Goal: Information Seeking & Learning: Learn about a topic

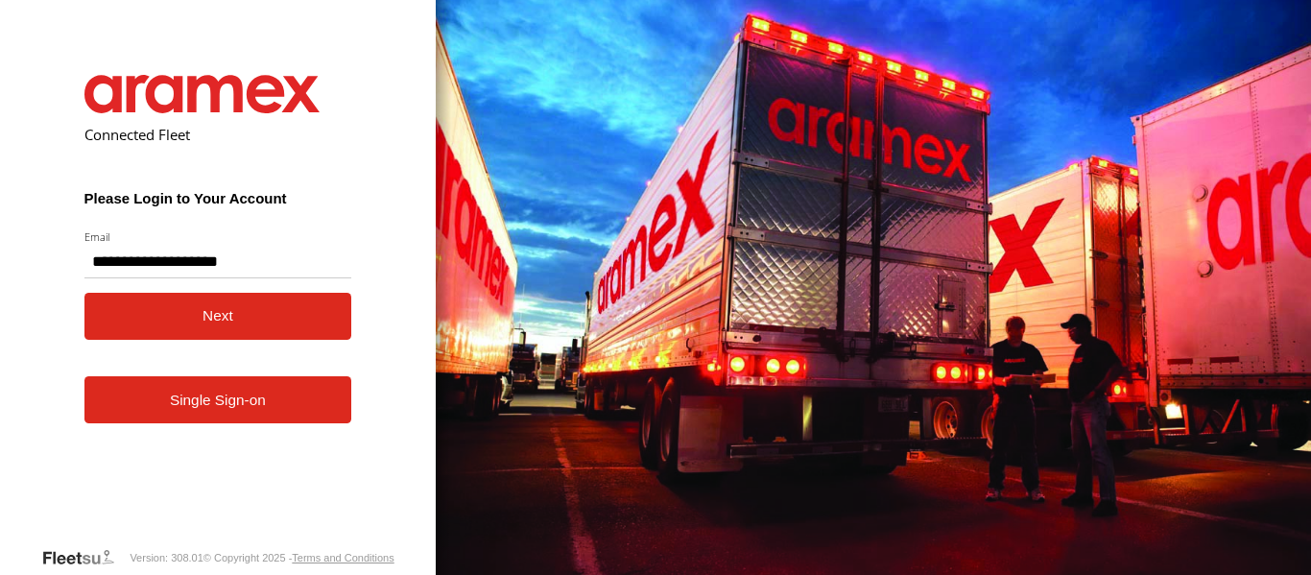
click at [146, 263] on input "**********" at bounding box center [218, 261] width 268 height 35
type input "**********"
click at [214, 310] on button "Next" at bounding box center [218, 316] width 268 height 47
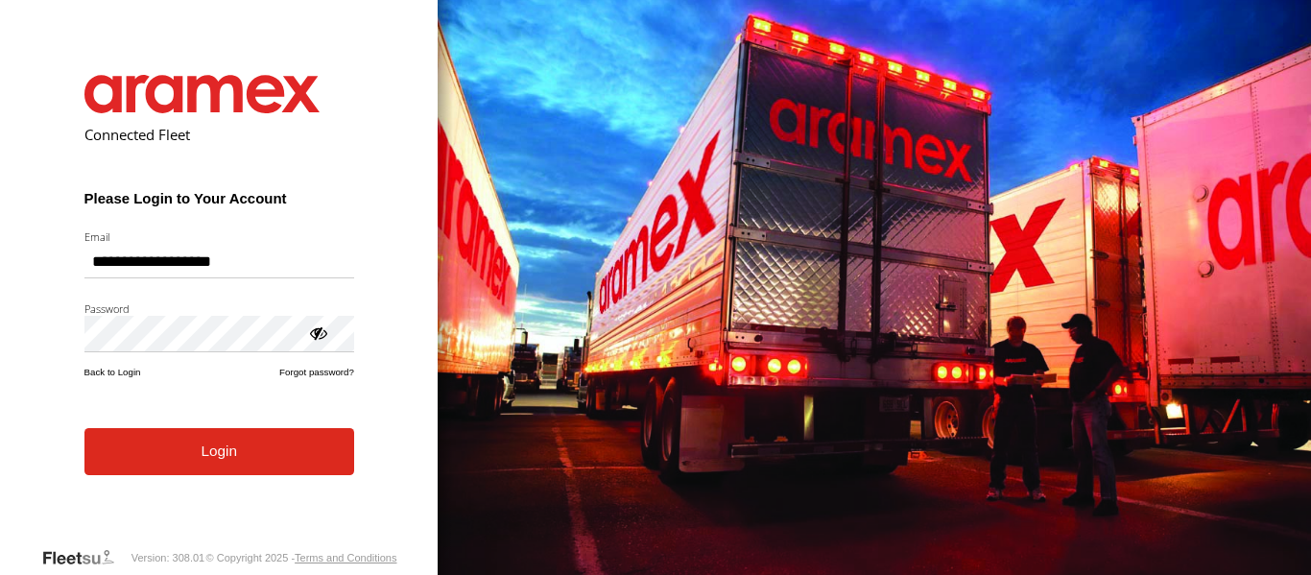
click at [225, 482] on form "**********" at bounding box center [219, 296] width 327 height 500
click at [205, 447] on button "Login" at bounding box center [219, 451] width 270 height 47
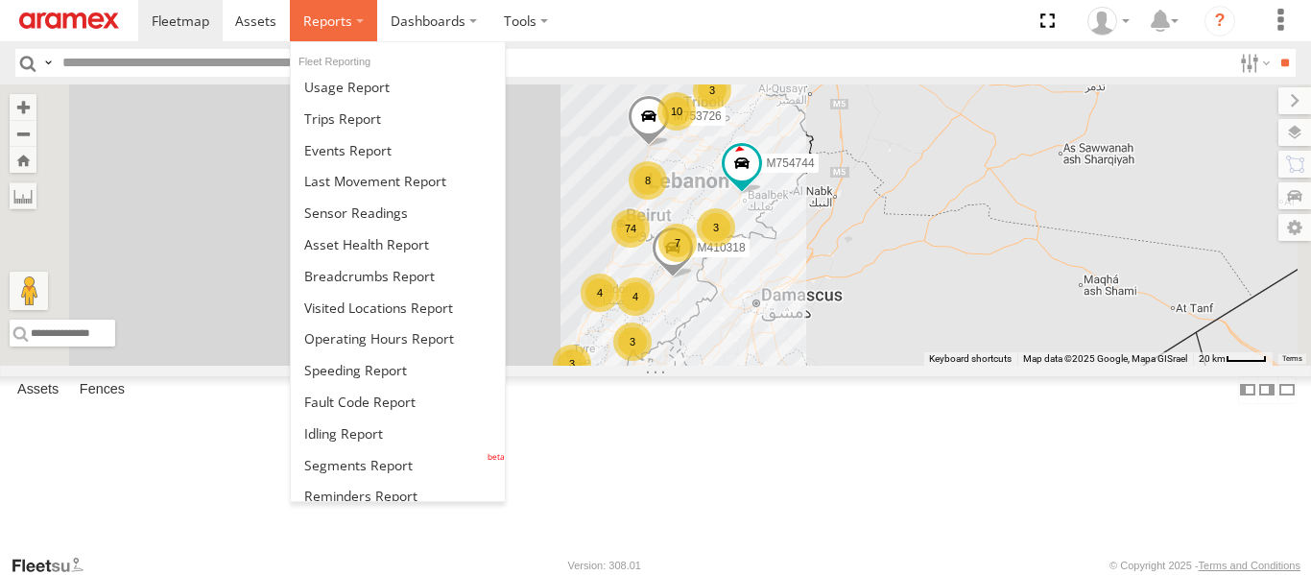
click at [367, 21] on label at bounding box center [333, 20] width 87 height 41
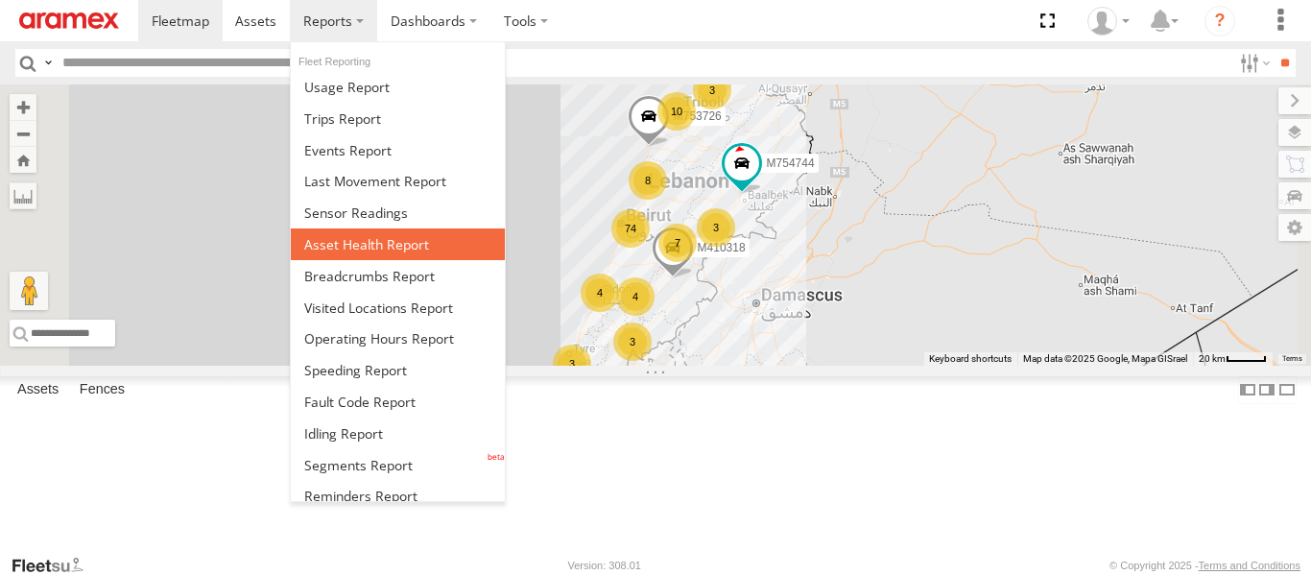
click at [388, 243] on span at bounding box center [366, 244] width 125 height 18
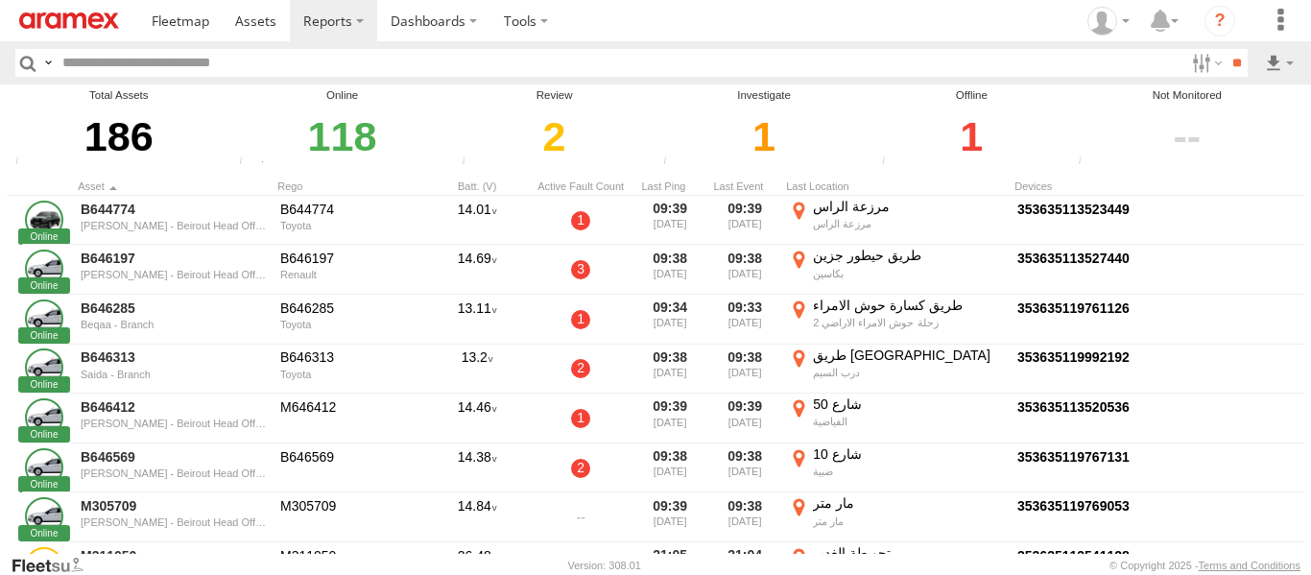
click at [980, 134] on div "1" at bounding box center [971, 137] width 191 height 66
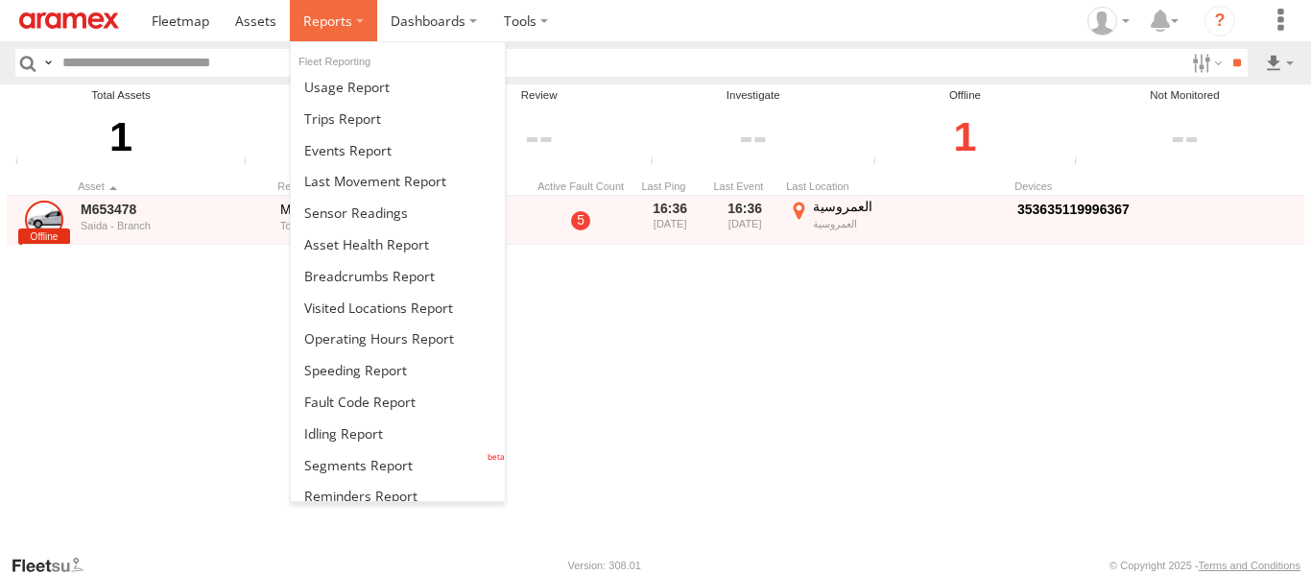
click at [335, 24] on span at bounding box center [327, 21] width 49 height 18
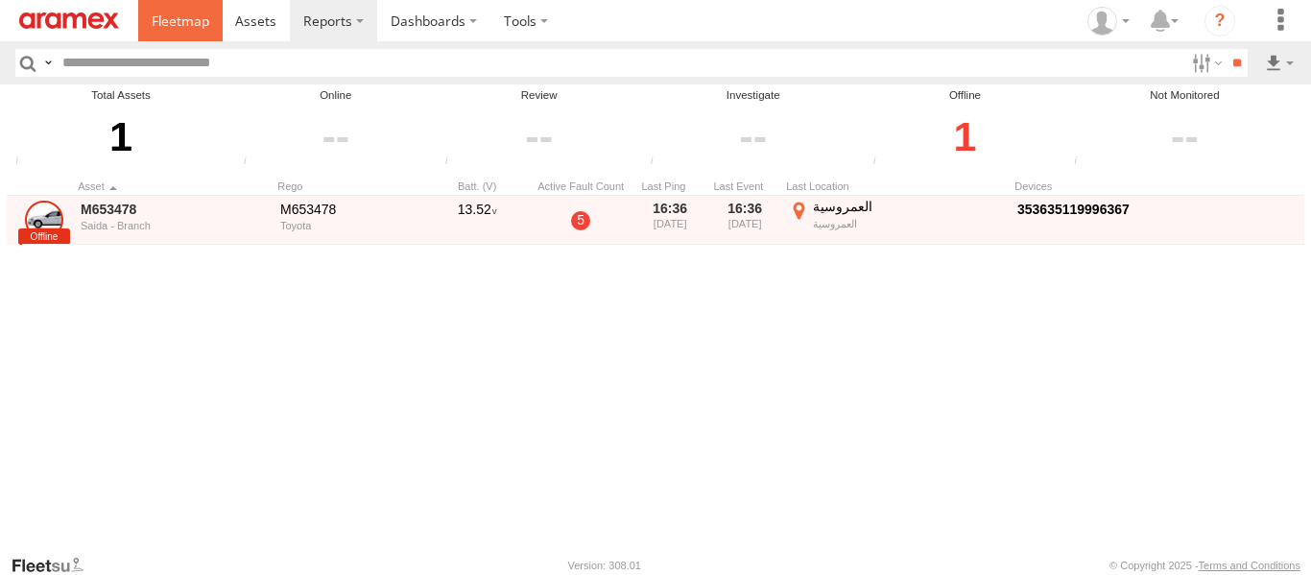
click at [197, 21] on span at bounding box center [181, 21] width 58 height 18
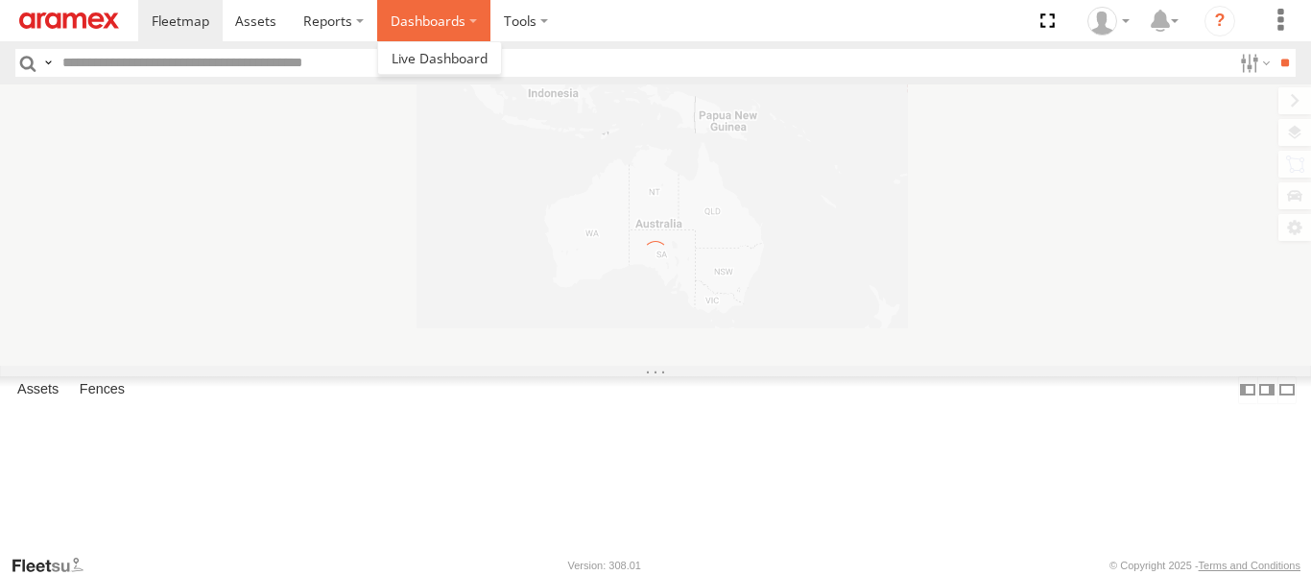
click at [454, 15] on label "Dashboards" at bounding box center [433, 20] width 113 height 41
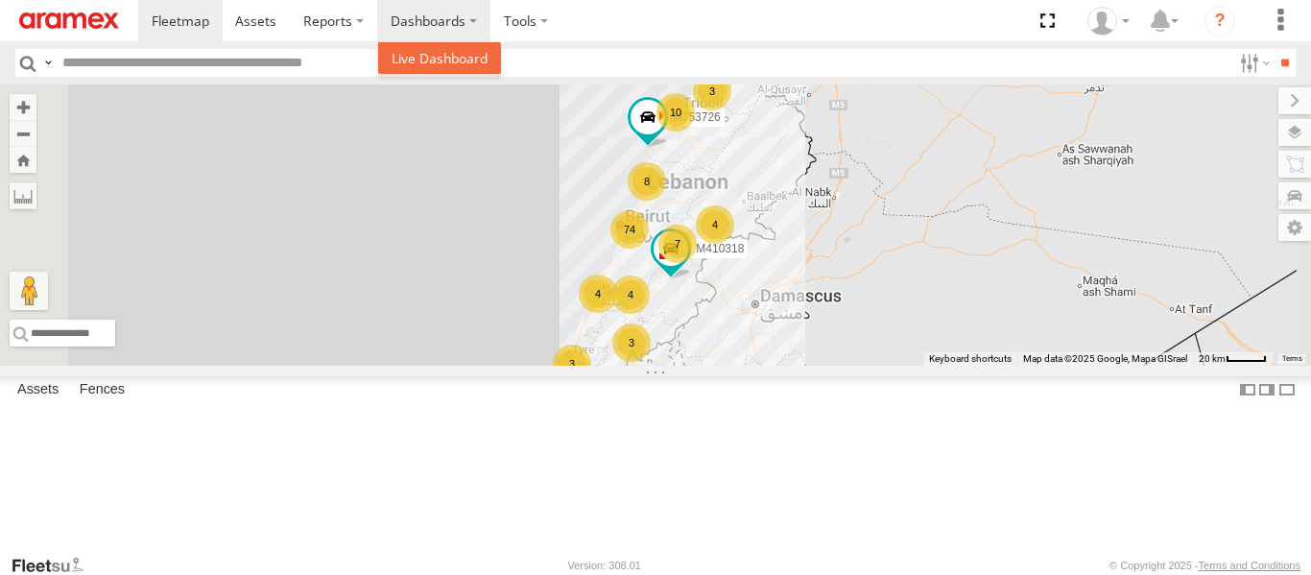
click at [443, 61] on span at bounding box center [439, 58] width 96 height 18
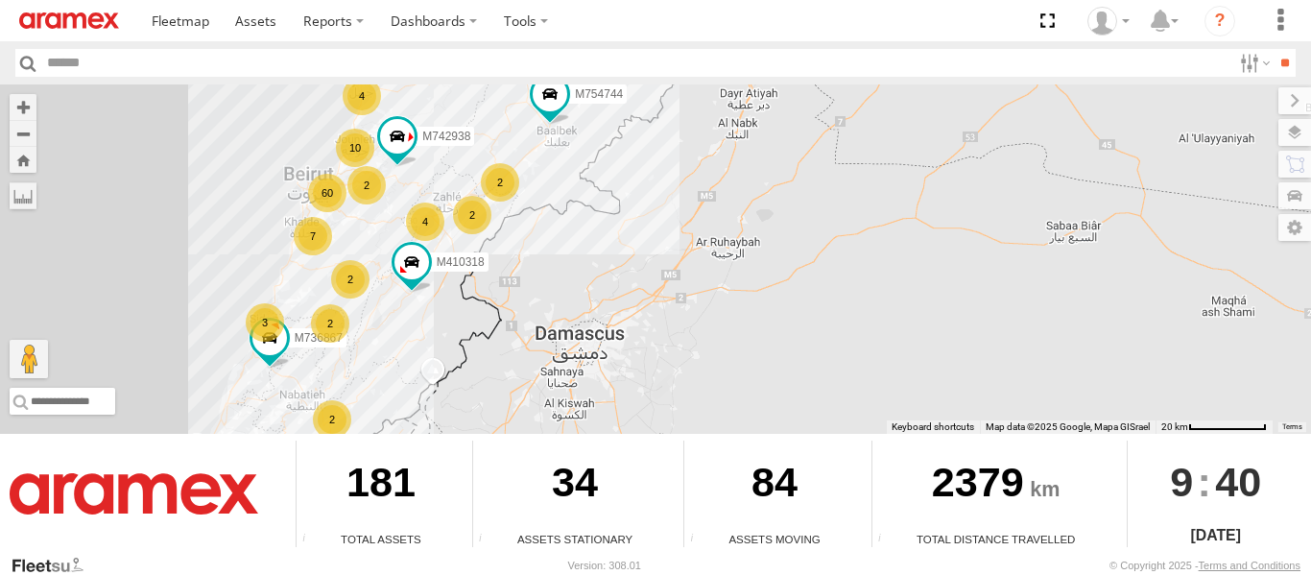
drag, startPoint x: 822, startPoint y: 265, endPoint x: 1038, endPoint y: 241, distance: 217.2
click at [1038, 241] on div "M753726 M410318 4 60 2 10 7 4 2 M742938 2 2 2 2 3 M754744 M736867" at bounding box center [655, 258] width 1311 height 349
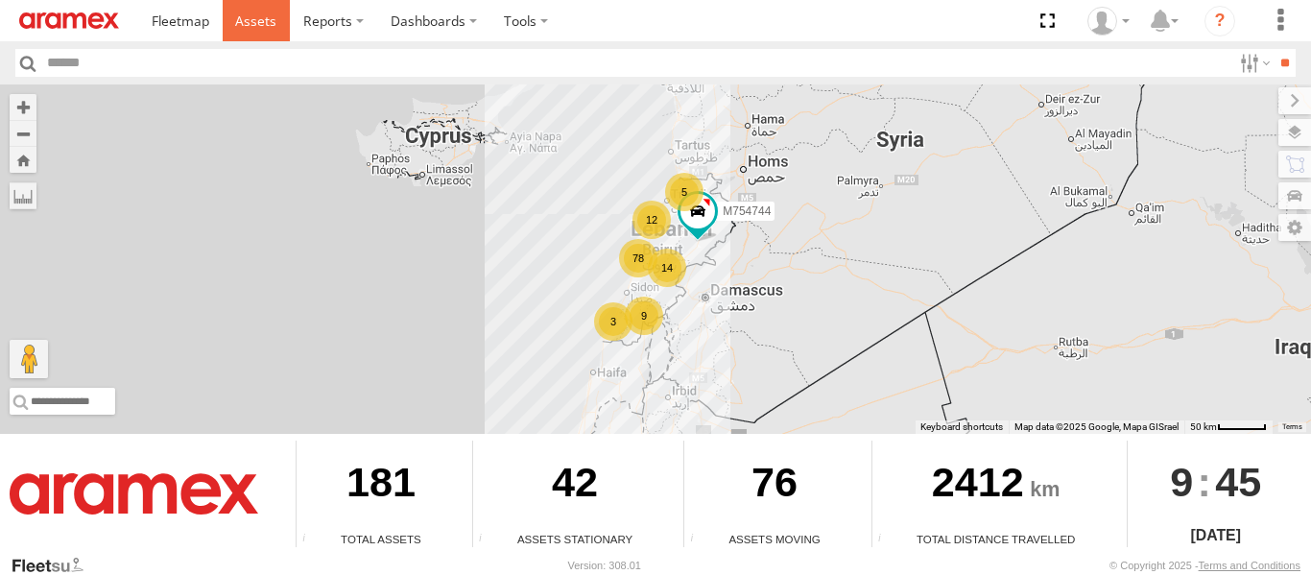
click at [262, 16] on span at bounding box center [255, 21] width 41 height 18
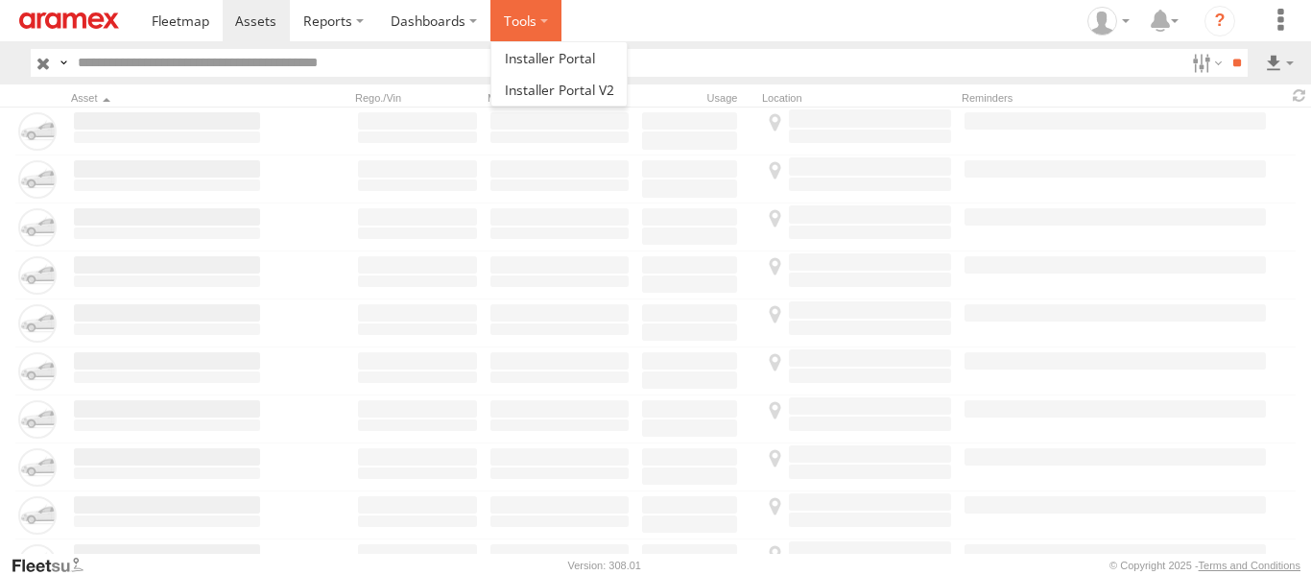
click at [543, 19] on label at bounding box center [525, 20] width 71 height 41
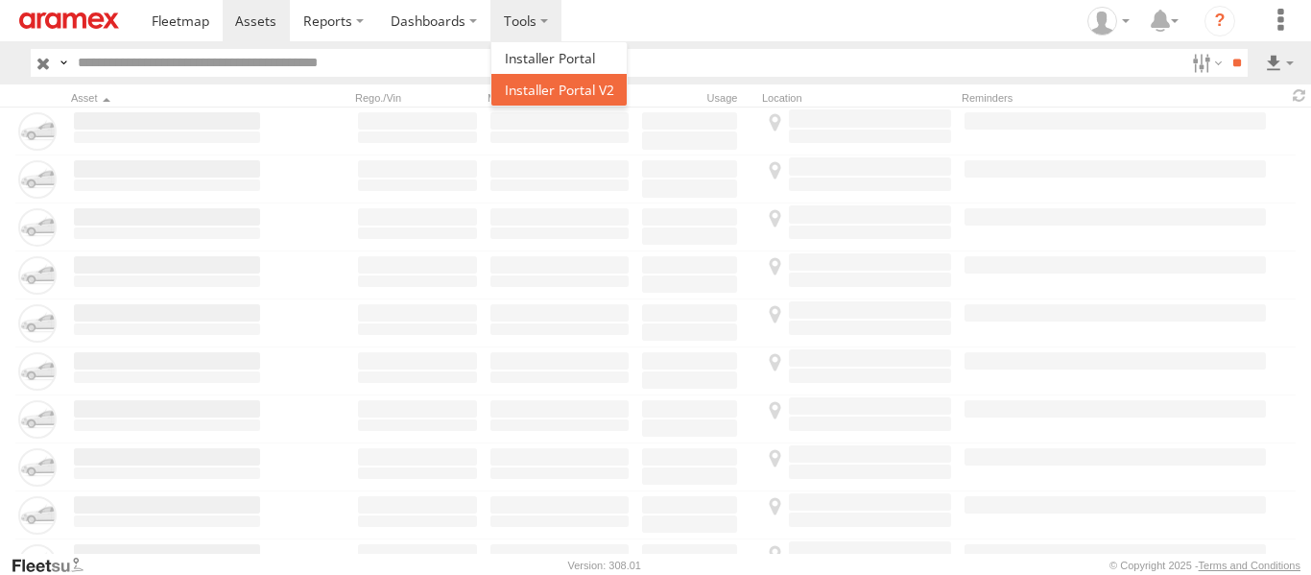
click at [547, 83] on span at bounding box center [559, 90] width 109 height 18
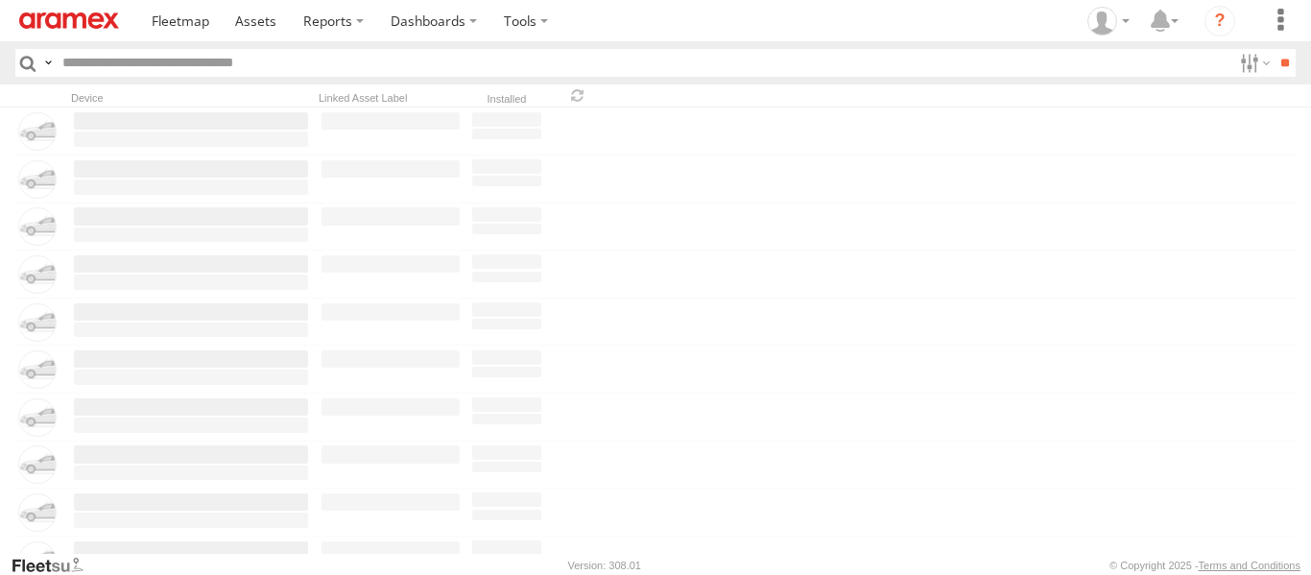
click at [248, 35] on link at bounding box center [257, 20] width 68 height 41
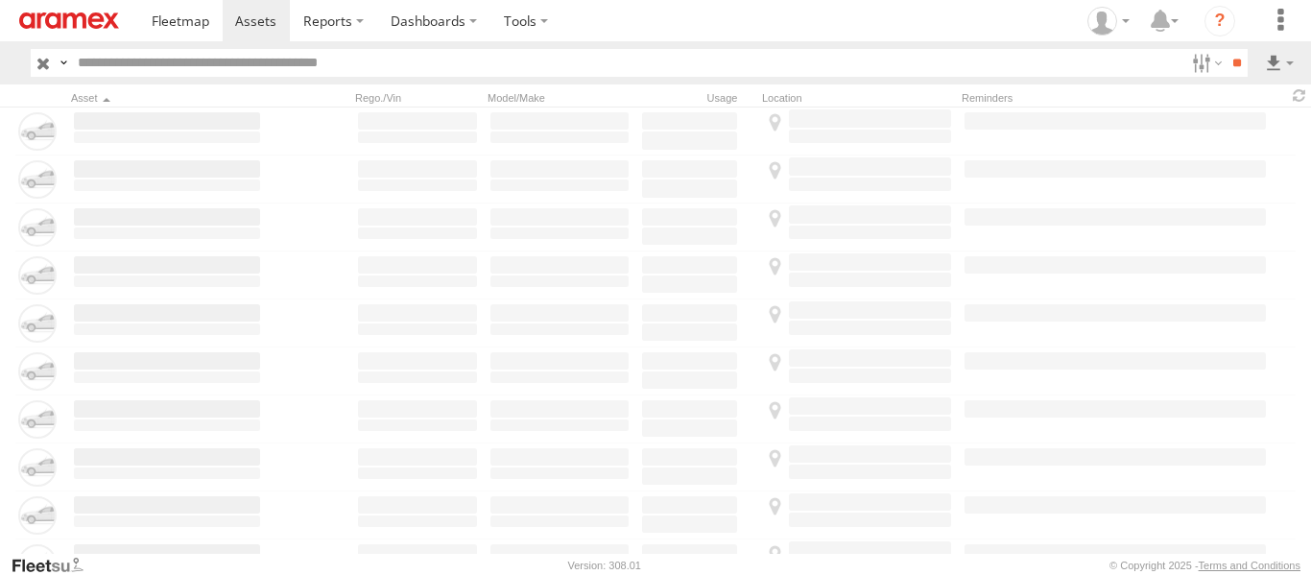
click at [263, 68] on input "text" at bounding box center [627, 63] width 1114 height 28
click at [1225, 49] on input "**" at bounding box center [1236, 63] width 22 height 28
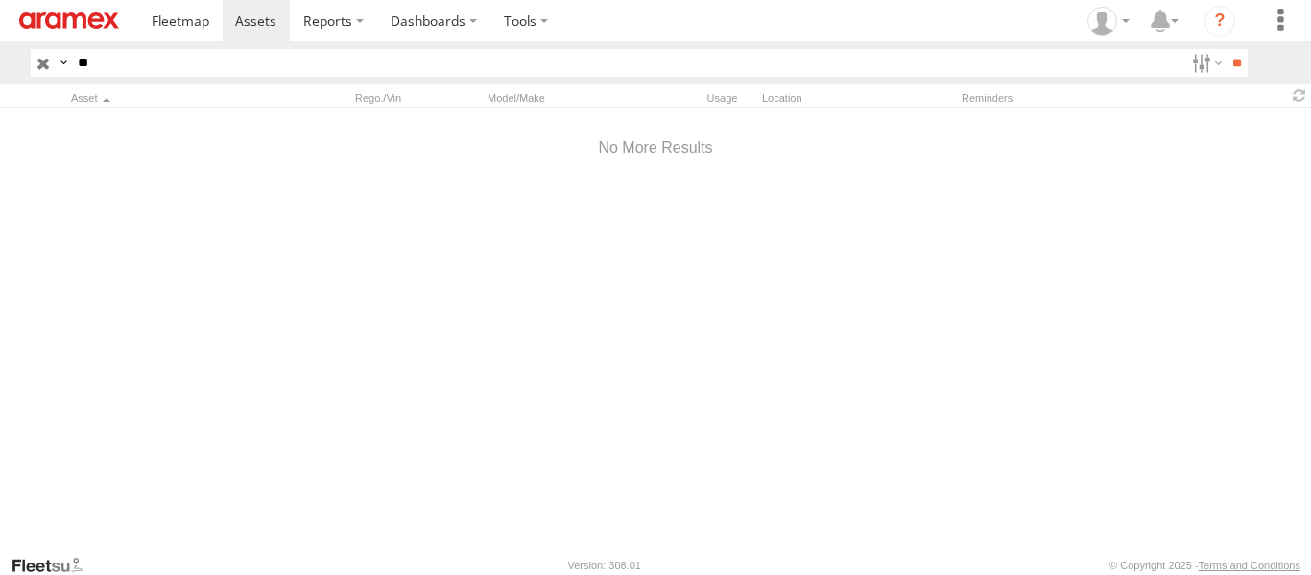
type input "*"
type input "******"
click at [1225, 49] on input "**" at bounding box center [1236, 63] width 22 height 28
click at [39, 68] on input "button" at bounding box center [43, 63] width 25 height 28
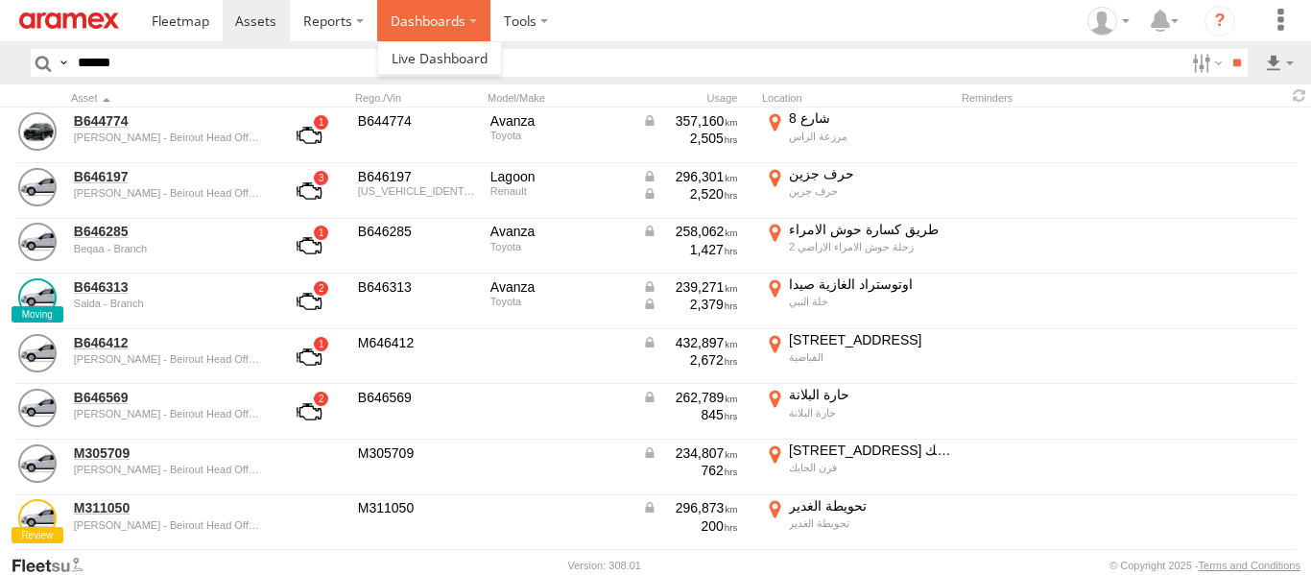
click at [421, 20] on label "Dashboards" at bounding box center [433, 20] width 113 height 41
click at [442, 62] on span at bounding box center [439, 58] width 96 height 18
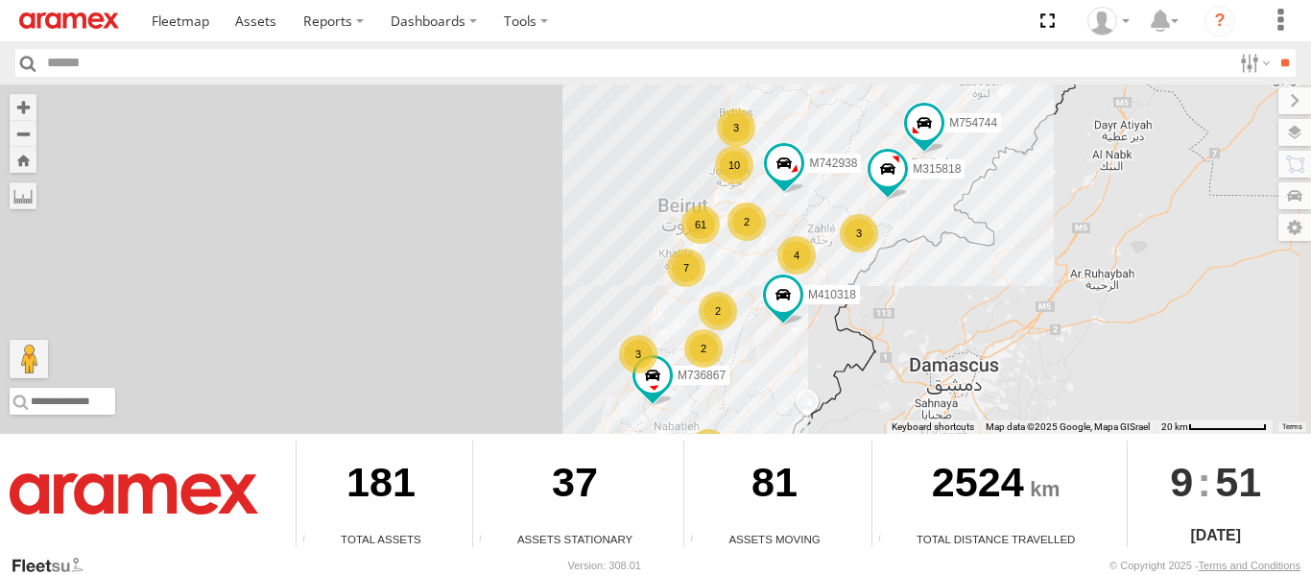
drag, startPoint x: 738, startPoint y: 226, endPoint x: 353, endPoint y: 325, distance: 397.2
click at [353, 325] on div "M754744 4 61 M315818 10 7 3 3 2 M742938 2 2 2 3 2 M410318 M736867" at bounding box center [655, 258] width 1311 height 349
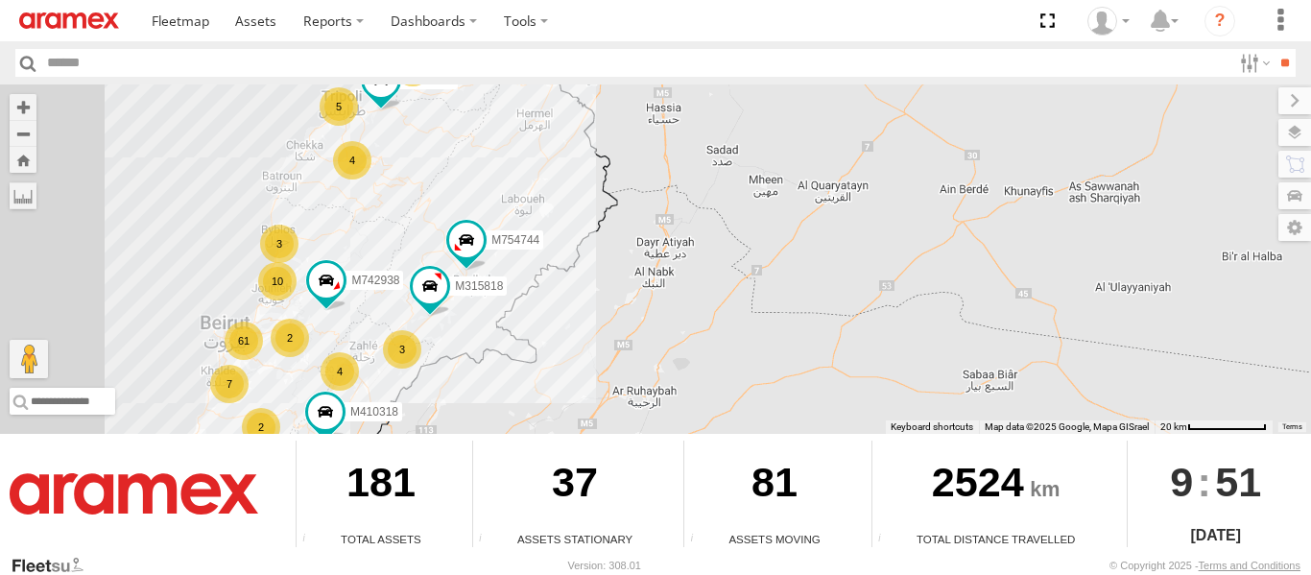
drag, startPoint x: 529, startPoint y: 308, endPoint x: 933, endPoint y: 221, distance: 413.2
click at [933, 221] on div "M754744 4 61 M315818 10 7 3 3 2 M742938 2 2 2 3 2 M410318 M736867 5 M741148 4 3" at bounding box center [655, 258] width 1311 height 349
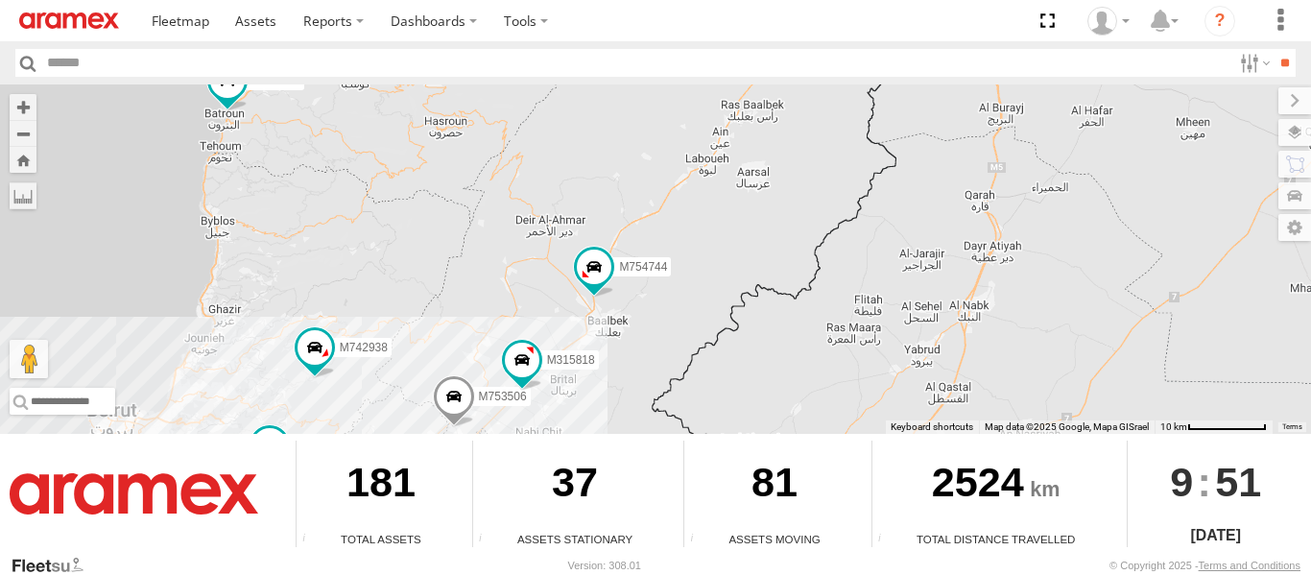
drag, startPoint x: 548, startPoint y: 251, endPoint x: 839, endPoint y: 324, distance: 299.7
click at [833, 319] on div "M754744 M315818 M742938 M410318 M736867 M741148 M753726 M754960 2 3 M754354 M75…" at bounding box center [655, 258] width 1311 height 349
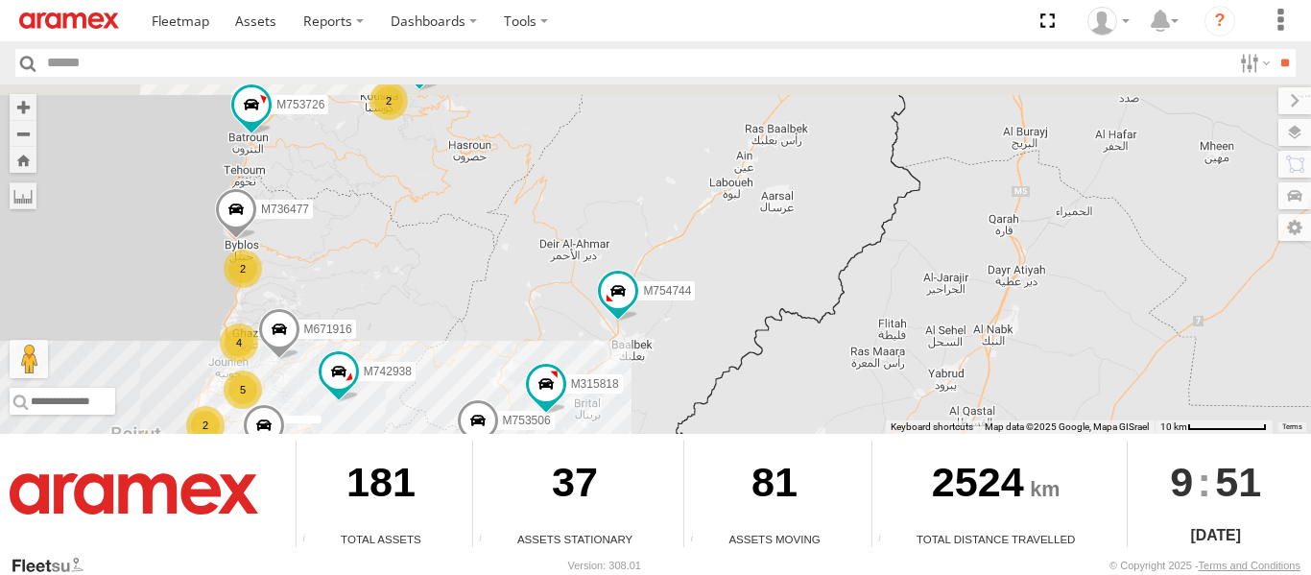
drag, startPoint x: 661, startPoint y: 265, endPoint x: 692, endPoint y: 293, distance: 41.4
click at [692, 293] on div "M754744 M315818 M742938 M410318 M736867 M741148 M753726 M754960 2 3 M754354 M75…" at bounding box center [655, 258] width 1311 height 349
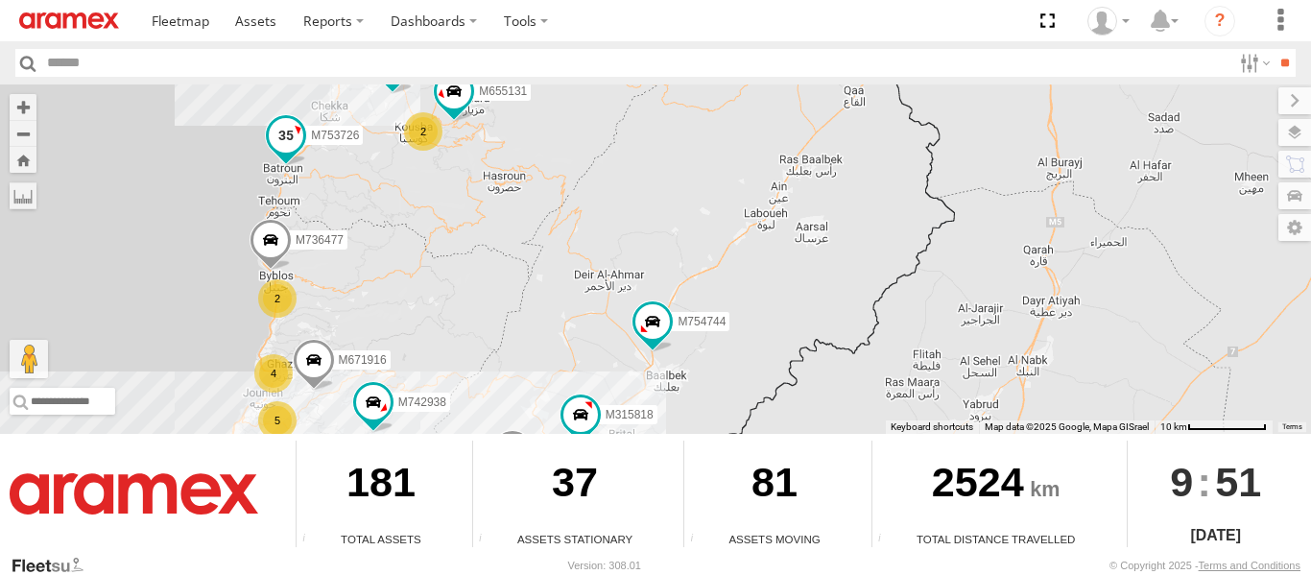
click at [285, 157] on span at bounding box center [286, 140] width 42 height 52
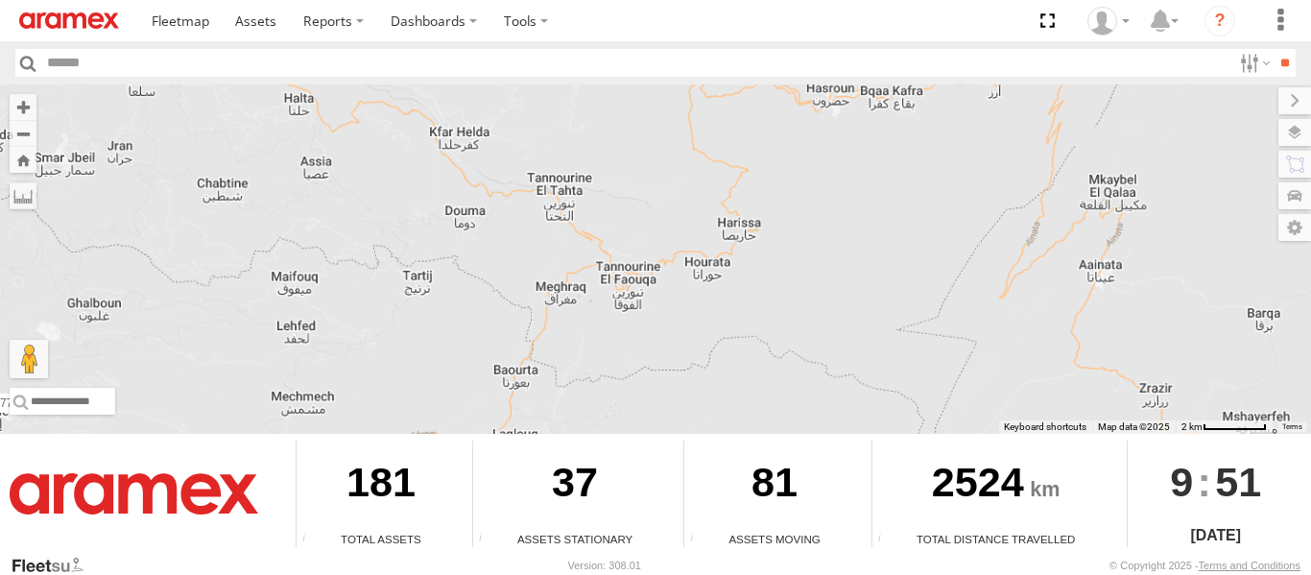
drag, startPoint x: 398, startPoint y: 193, endPoint x: 722, endPoint y: 406, distance: 388.0
click at [688, 397] on div "M754744 M315818 M742938 M410318 M736867 M741148 M753726 M754960 M754354 M753506…" at bounding box center [655, 258] width 1311 height 349
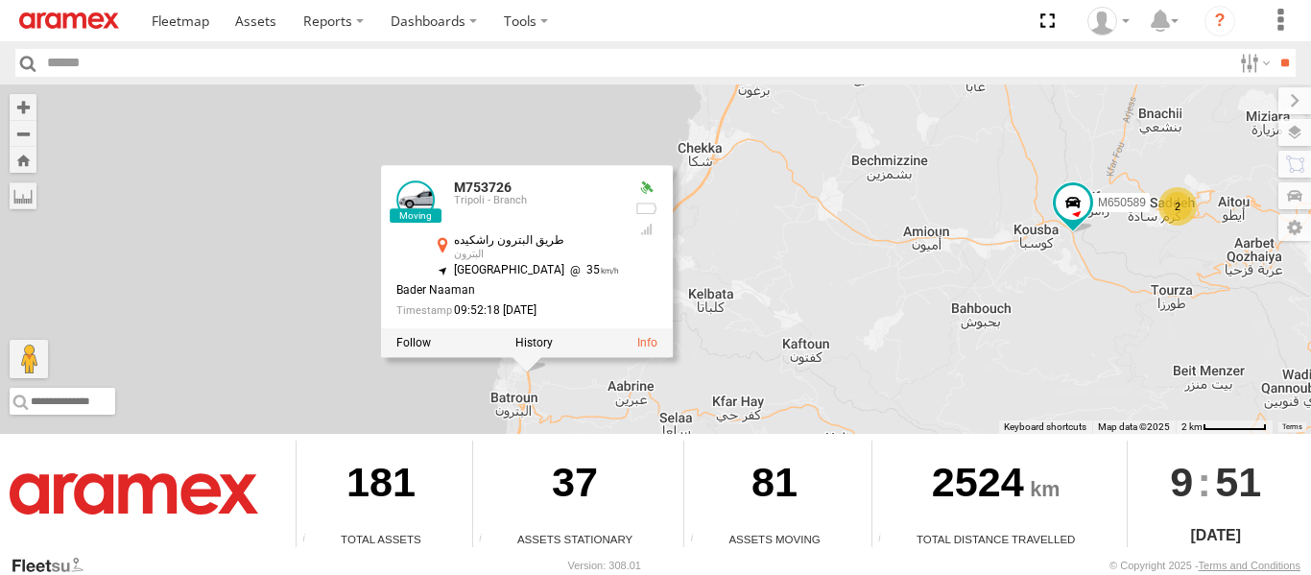
drag, startPoint x: 650, startPoint y: 331, endPoint x: 623, endPoint y: 263, distance: 73.2
click at [623, 263] on div "M753726 Tripoli - Branch طريق البترون راشكيده البترون 34.2596 , 35.66752 North …" at bounding box center [527, 261] width 292 height 193
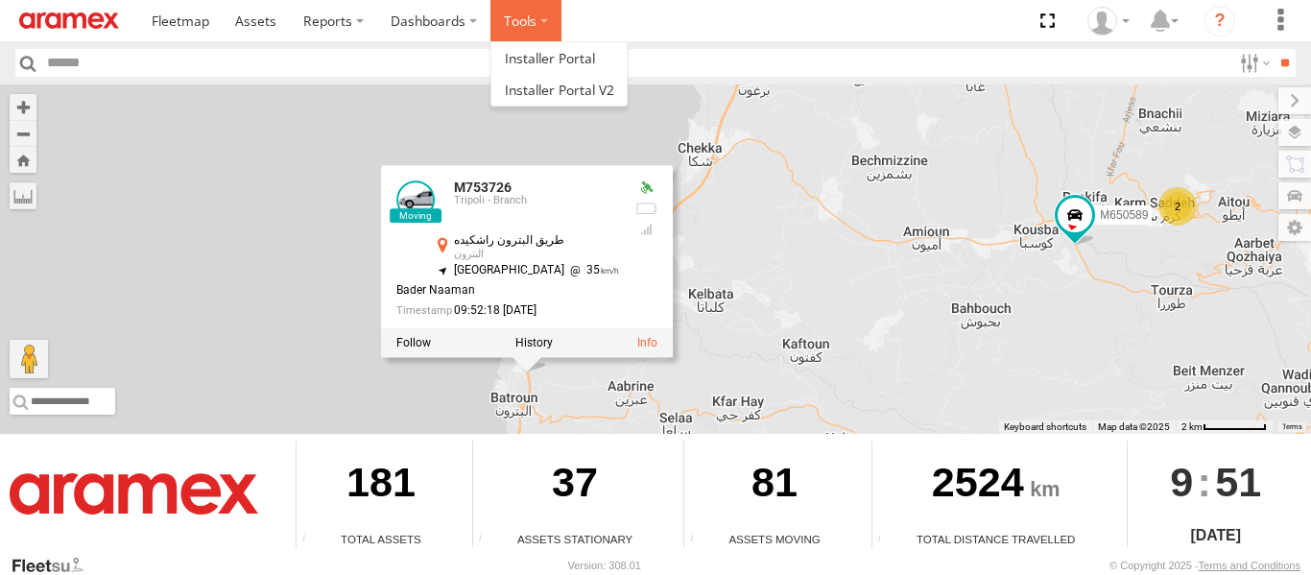
click at [547, 26] on label at bounding box center [525, 20] width 71 height 41
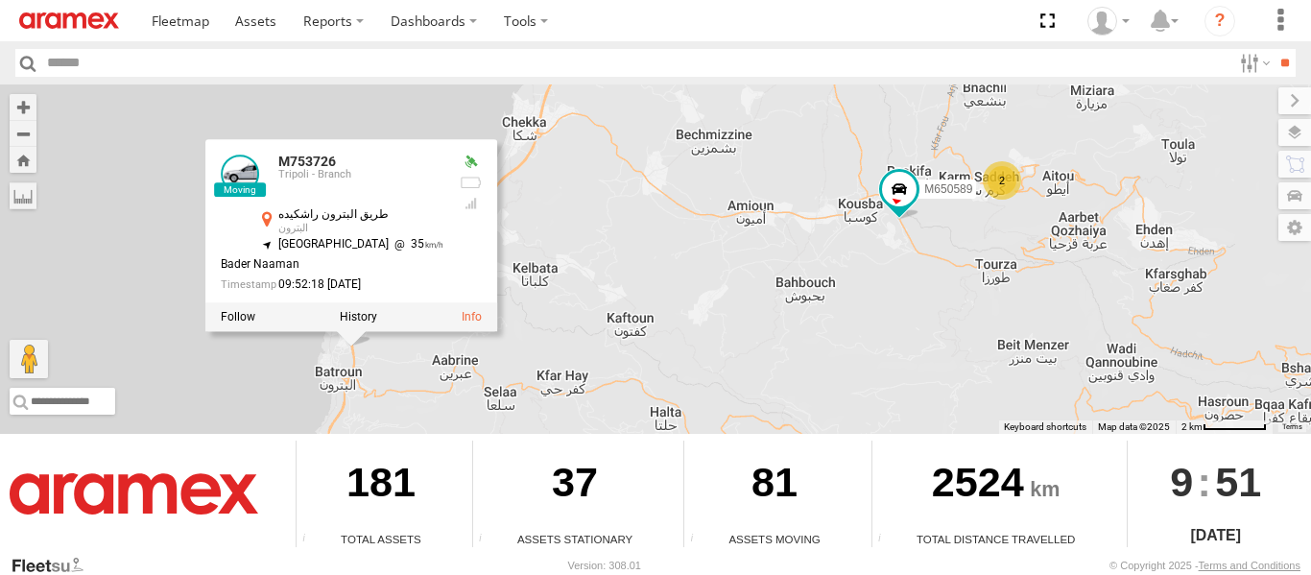
drag, startPoint x: 852, startPoint y: 225, endPoint x: 670, endPoint y: 199, distance: 184.1
click at [670, 199] on div "M754744 M315818 M742938 M410318 M736867 M741148 M753726 M754960 M754354 M753506…" at bounding box center [655, 258] width 1311 height 349
click at [542, 21] on label at bounding box center [525, 20] width 71 height 41
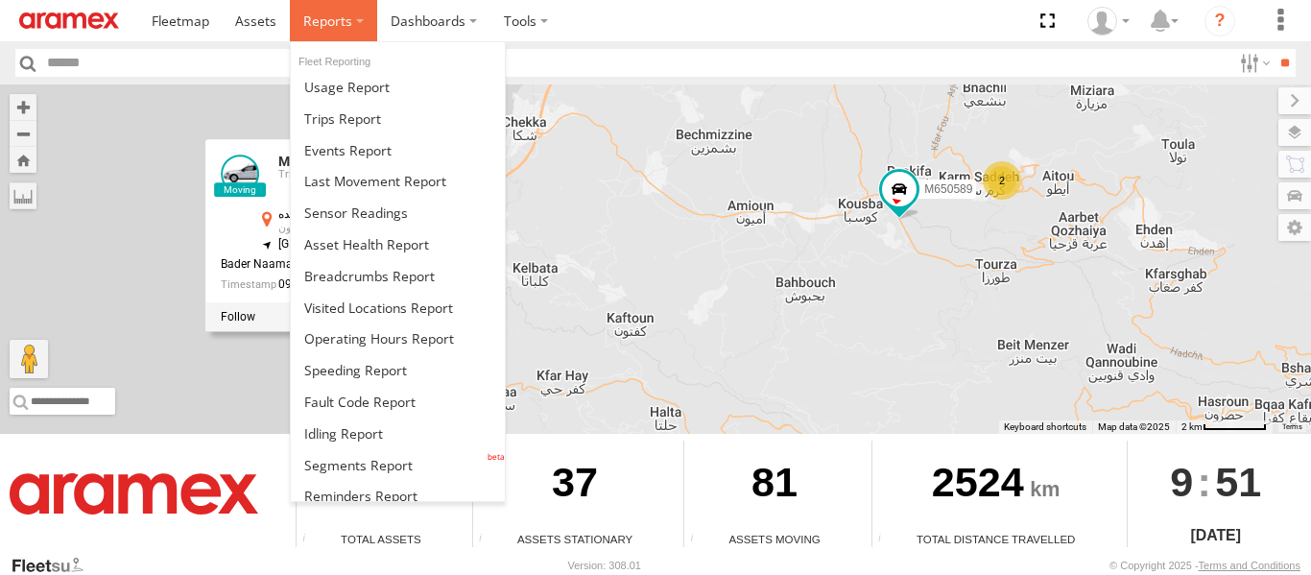
click at [358, 20] on label at bounding box center [333, 20] width 87 height 41
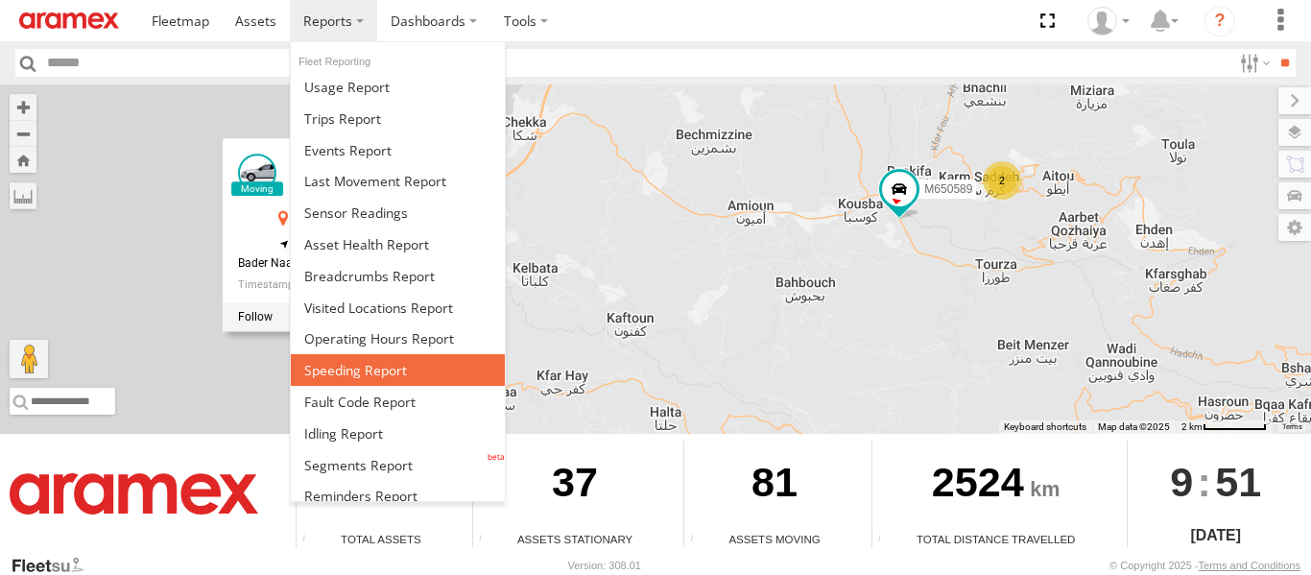
click at [411, 378] on link at bounding box center [398, 370] width 214 height 32
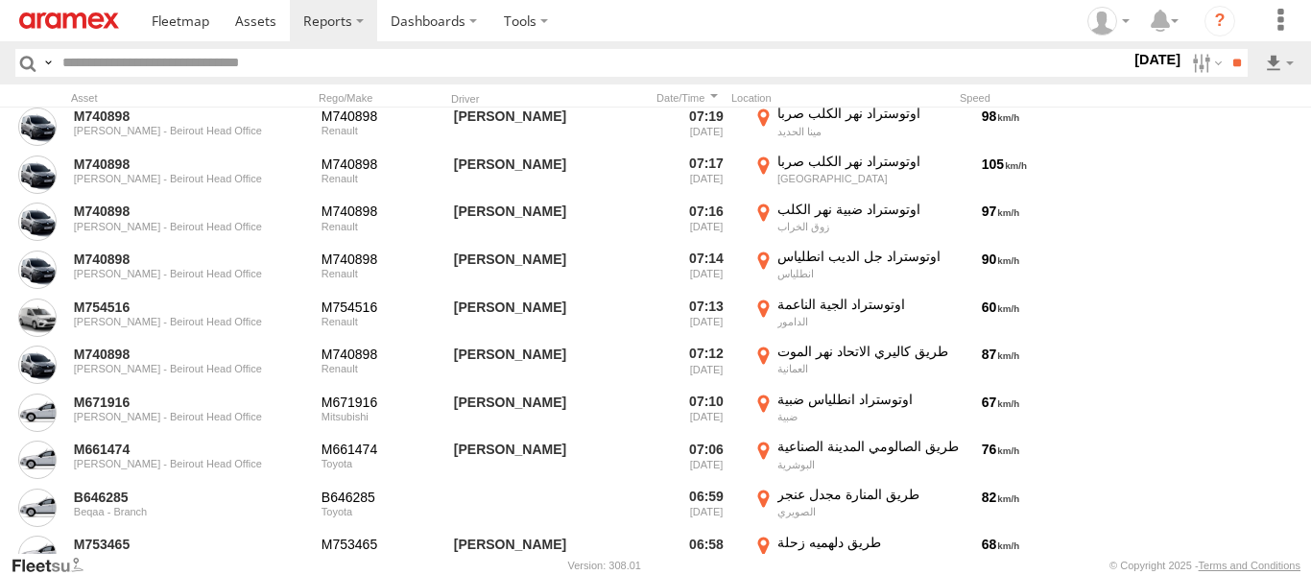
scroll to position [4701, 0]
